Goal: Check status: Check status

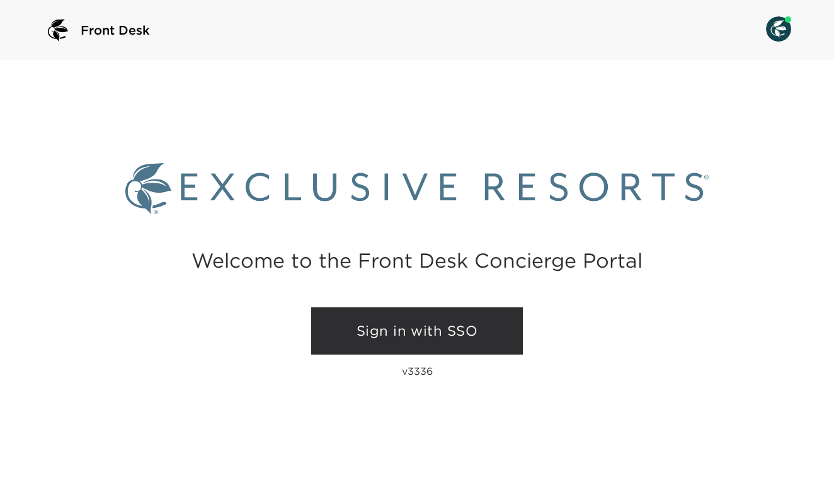
click at [430, 326] on link "Sign in with SSO" at bounding box center [417, 331] width 212 height 48
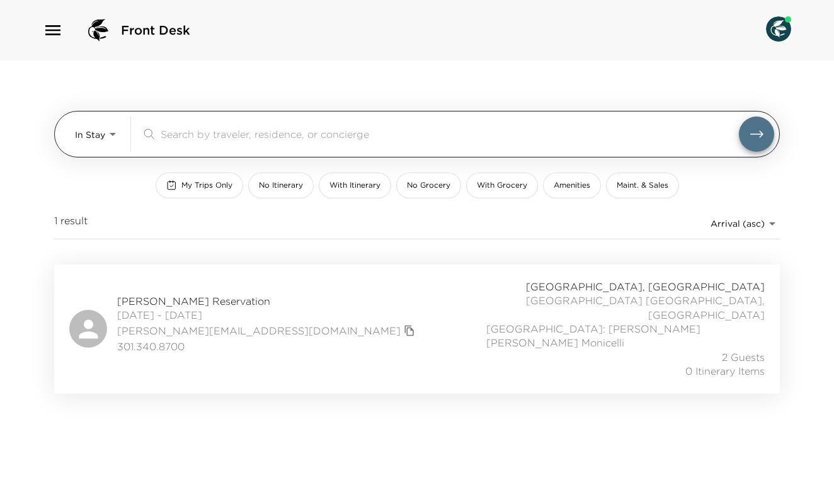
click at [98, 150] on div "In Stay In-Stay" at bounding box center [97, 133] width 45 height 35
click at [106, 133] on body "Front Desk In Stay In-Stay ​ My Trips Only No Itinerary With Itinerary No Groce…" at bounding box center [417, 245] width 834 height 490
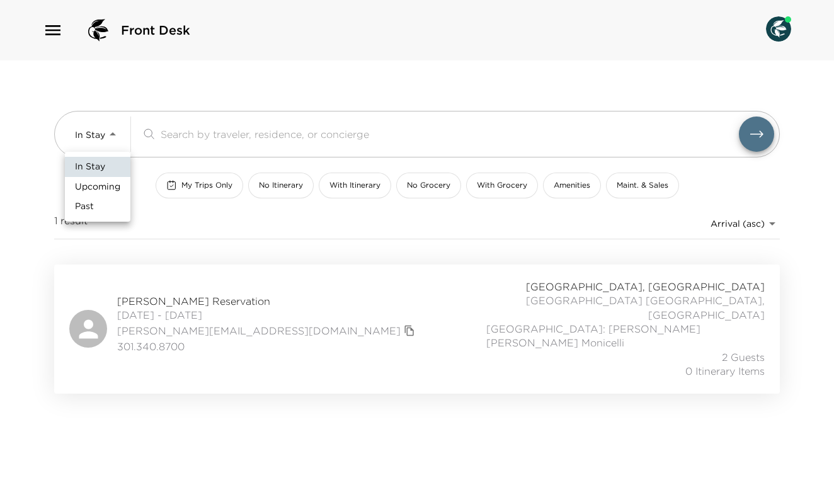
click at [104, 181] on span "Upcoming" at bounding box center [97, 187] width 45 height 13
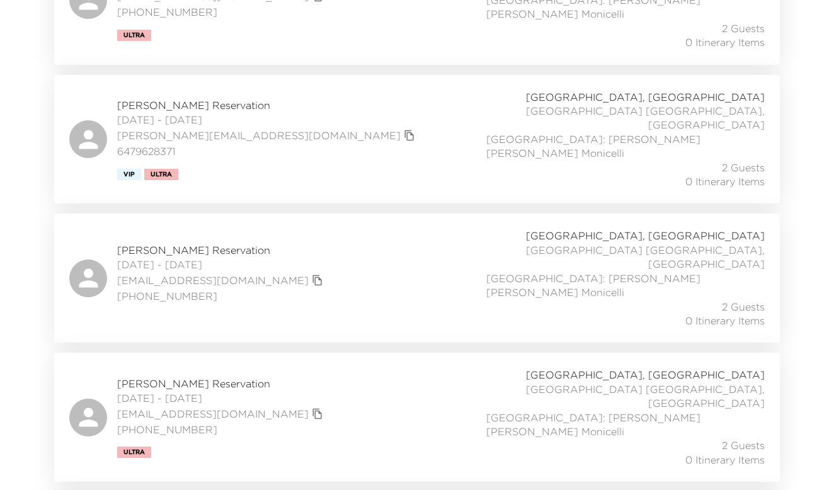
scroll to position [332, 0]
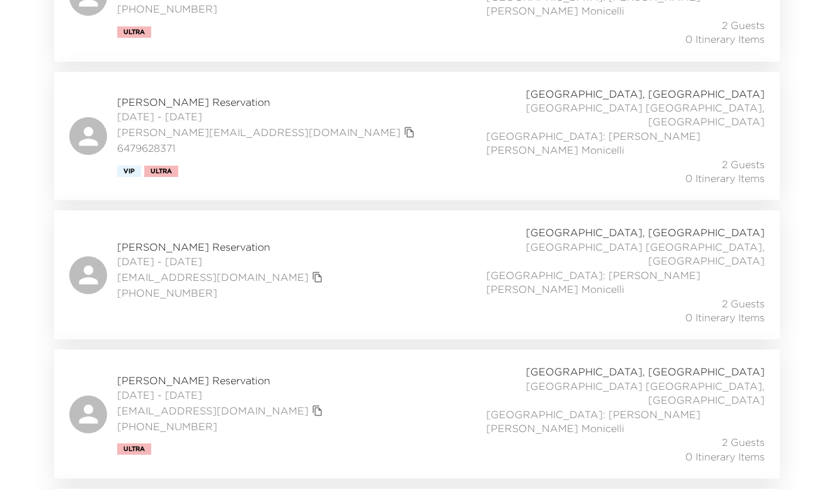
click at [226, 373] on div "Christopher McCormack Reservation 05/02/2026 - 05/09/2026 cmccormack@divcore.co…" at bounding box center [221, 413] width 209 height 81
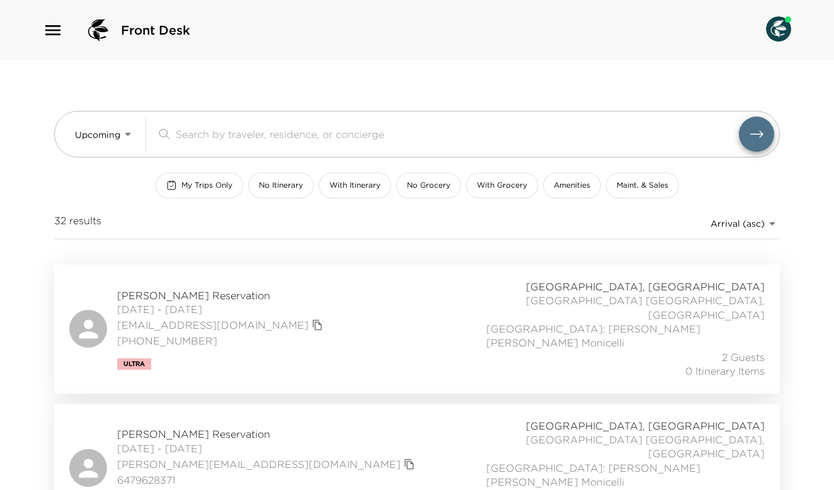
scroll to position [0, 0]
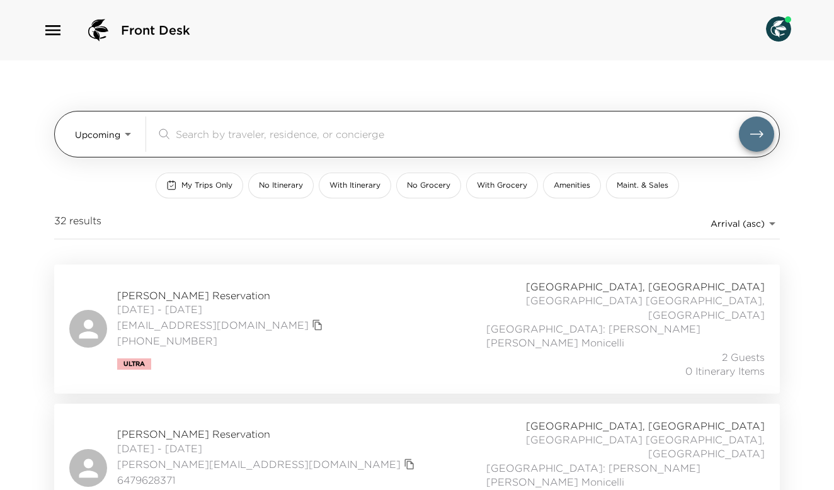
click at [115, 130] on body "Front Desk Upcoming Upcoming ​ My Trips Only No Itinerary With Itinerary No Gro…" at bounding box center [417, 245] width 834 height 490
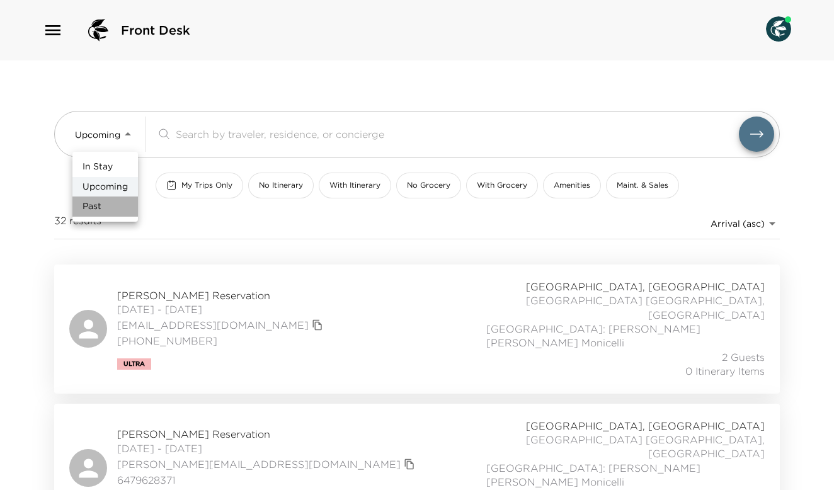
click at [112, 211] on li "Past" at bounding box center [104, 206] width 65 height 20
type input "Past"
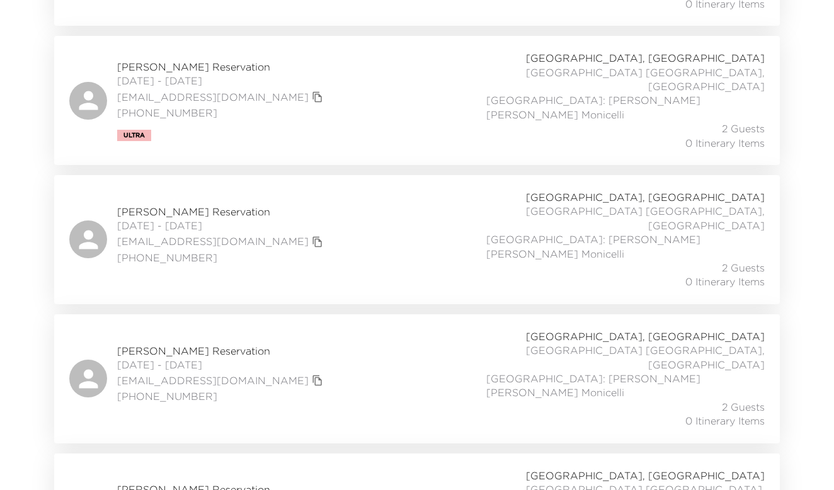
scroll to position [3285, 0]
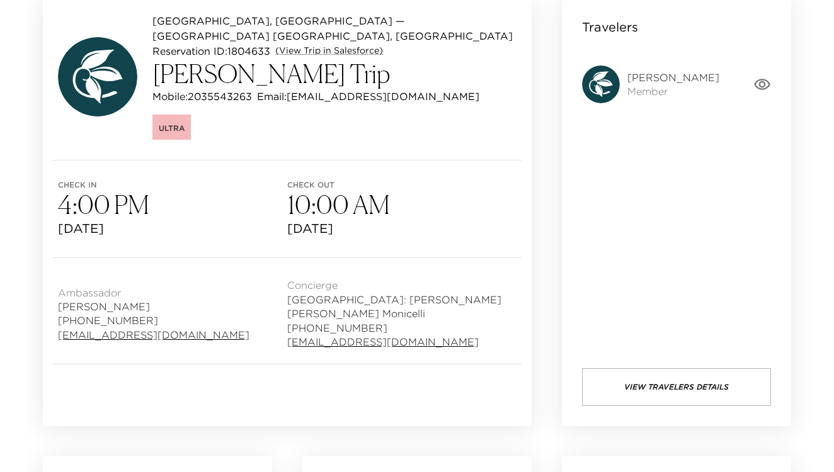
scroll to position [139, 0]
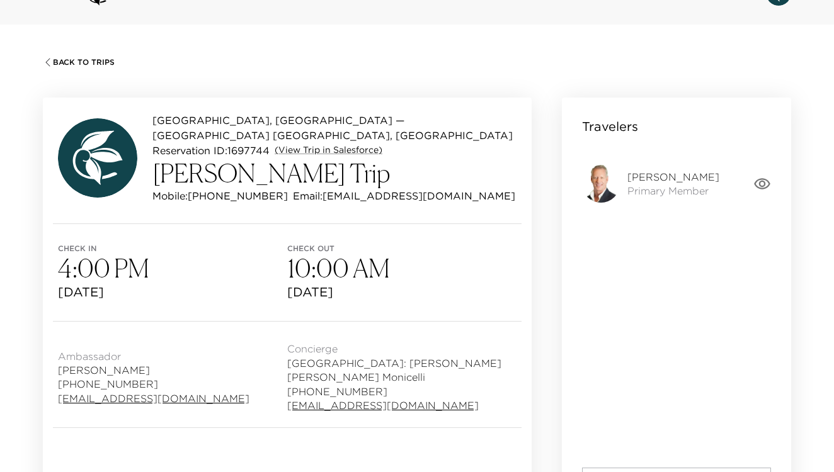
scroll to position [38, 0]
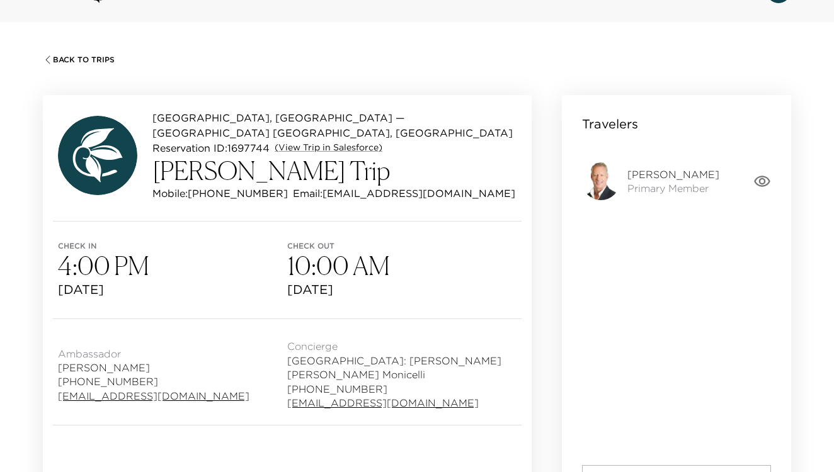
click at [617, 188] on img at bounding box center [601, 181] width 38 height 38
click at [611, 188] on img at bounding box center [601, 181] width 38 height 38
click at [643, 188] on span "Primary Member" at bounding box center [673, 188] width 92 height 14
click at [752, 179] on div "[PERSON_NAME] Primary Member" at bounding box center [667, 181] width 171 height 38
click at [757, 179] on icon "button" at bounding box center [762, 182] width 18 height 18
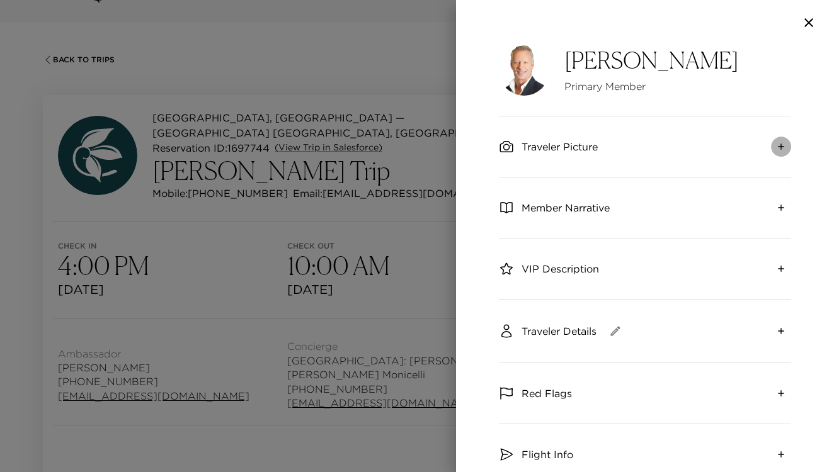
click at [786, 149] on button "expand" at bounding box center [781, 147] width 20 height 20
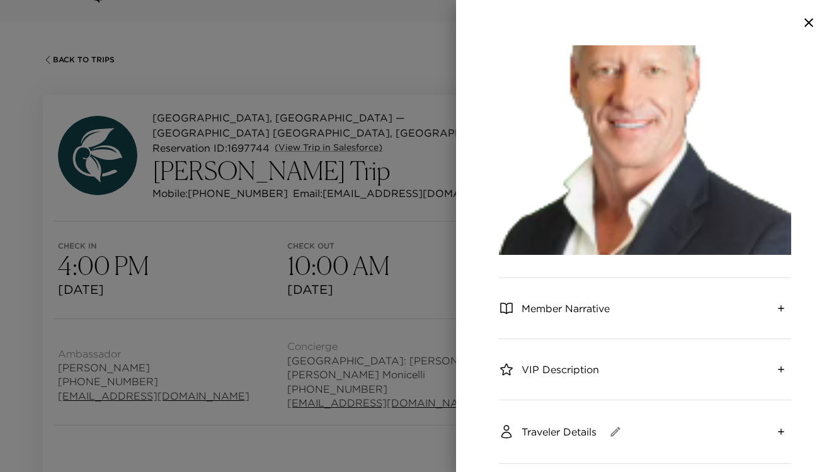
scroll to position [230, 0]
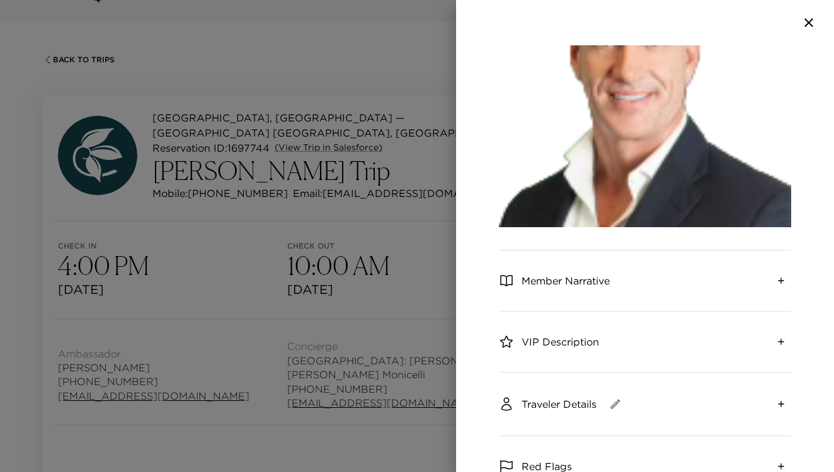
click at [779, 278] on icon "expand" at bounding box center [781, 281] width 10 height 10
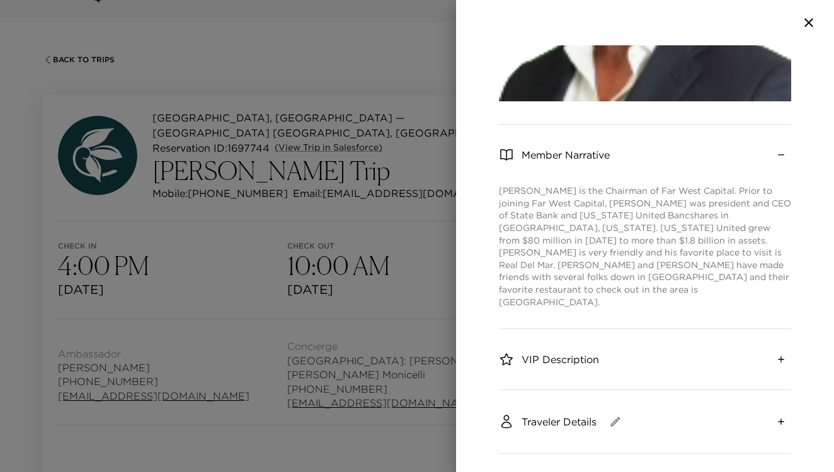
scroll to position [357, 0]
click at [779, 354] on icon "expand" at bounding box center [781, 359] width 10 height 10
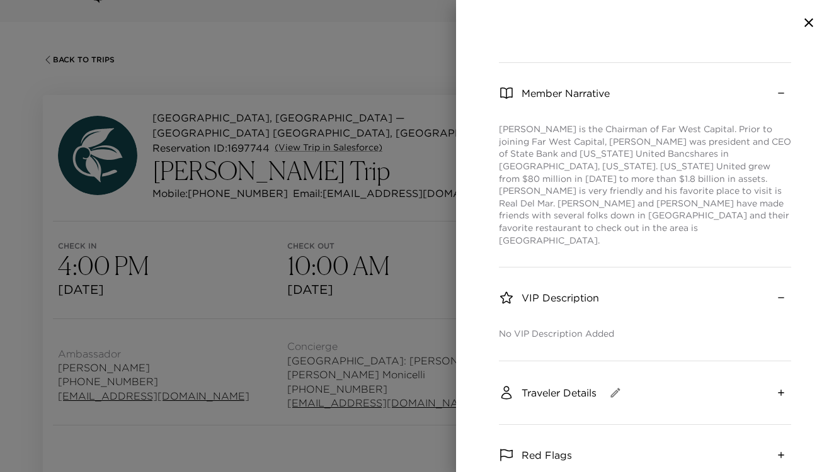
scroll to position [427, 0]
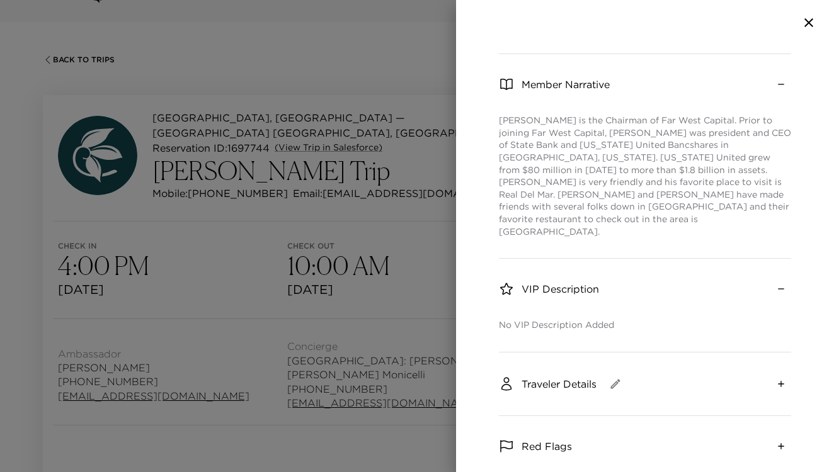
click at [781, 379] on icon "expand" at bounding box center [781, 384] width 10 height 10
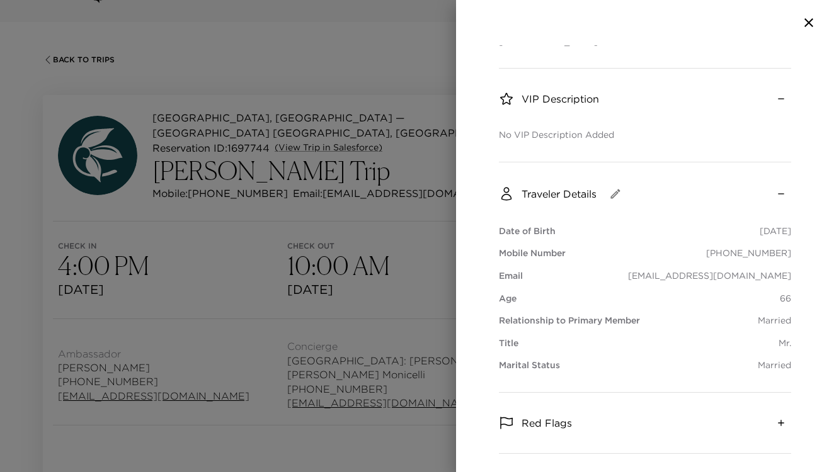
scroll to position [618, 0]
click at [781, 417] on icon "expand" at bounding box center [781, 422] width 10 height 10
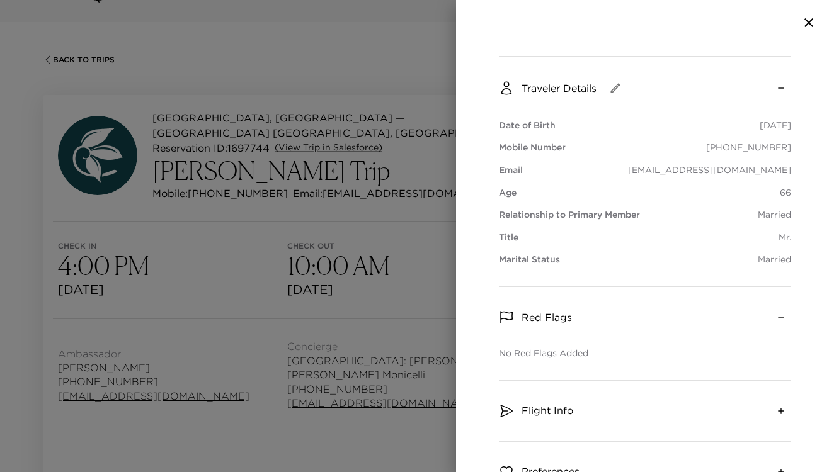
scroll to position [726, 0]
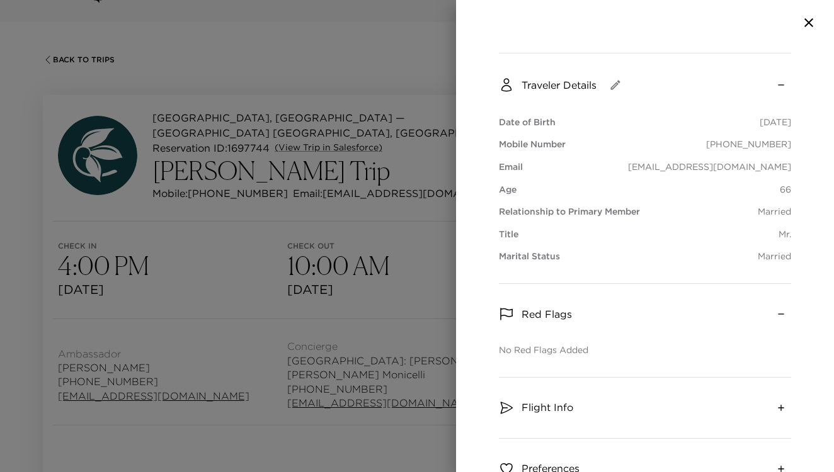
click at [783, 403] on icon "expand" at bounding box center [781, 408] width 10 height 10
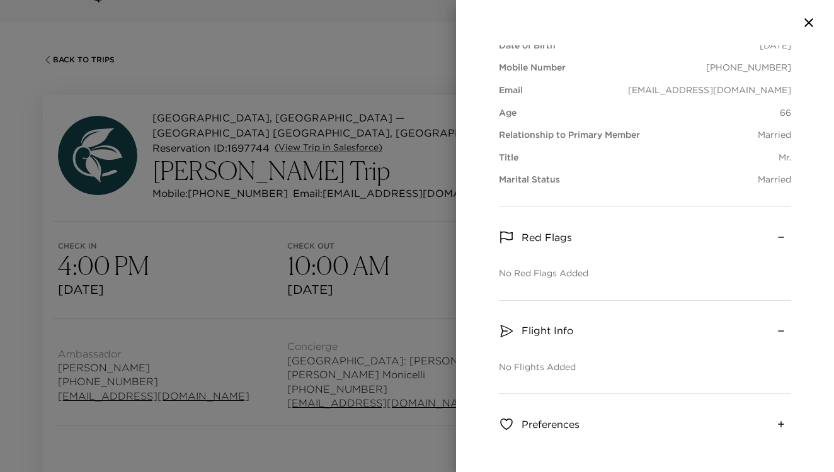
scroll to position [802, 0]
click at [784, 415] on button "expand" at bounding box center [781, 425] width 20 height 20
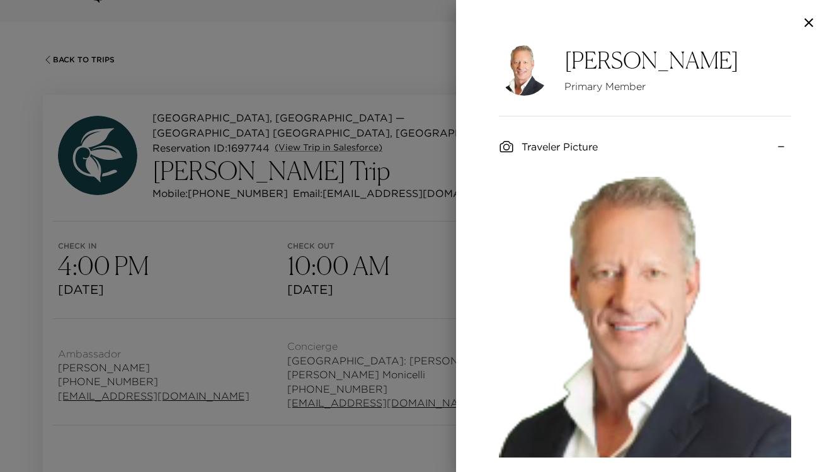
scroll to position [0, 0]
click at [811, 18] on icon "button" at bounding box center [808, 22] width 15 height 15
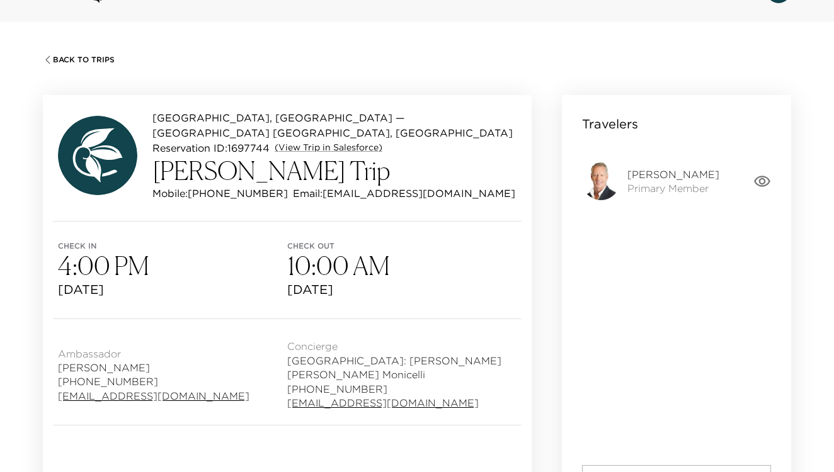
click at [609, 178] on img at bounding box center [601, 181] width 38 height 38
click at [341, 142] on link "(View Trip in Salesforce)" at bounding box center [329, 148] width 108 height 13
